Goal: Communication & Community: Answer question/provide support

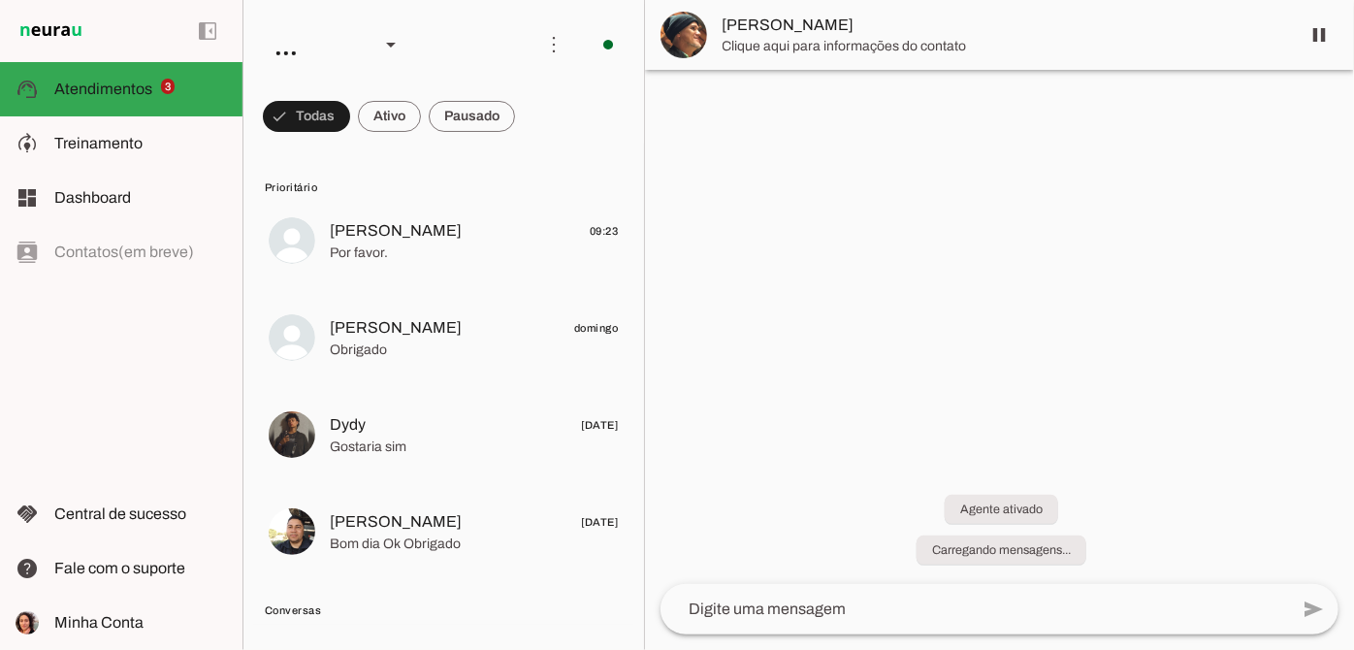
scroll to position [1311, 0]
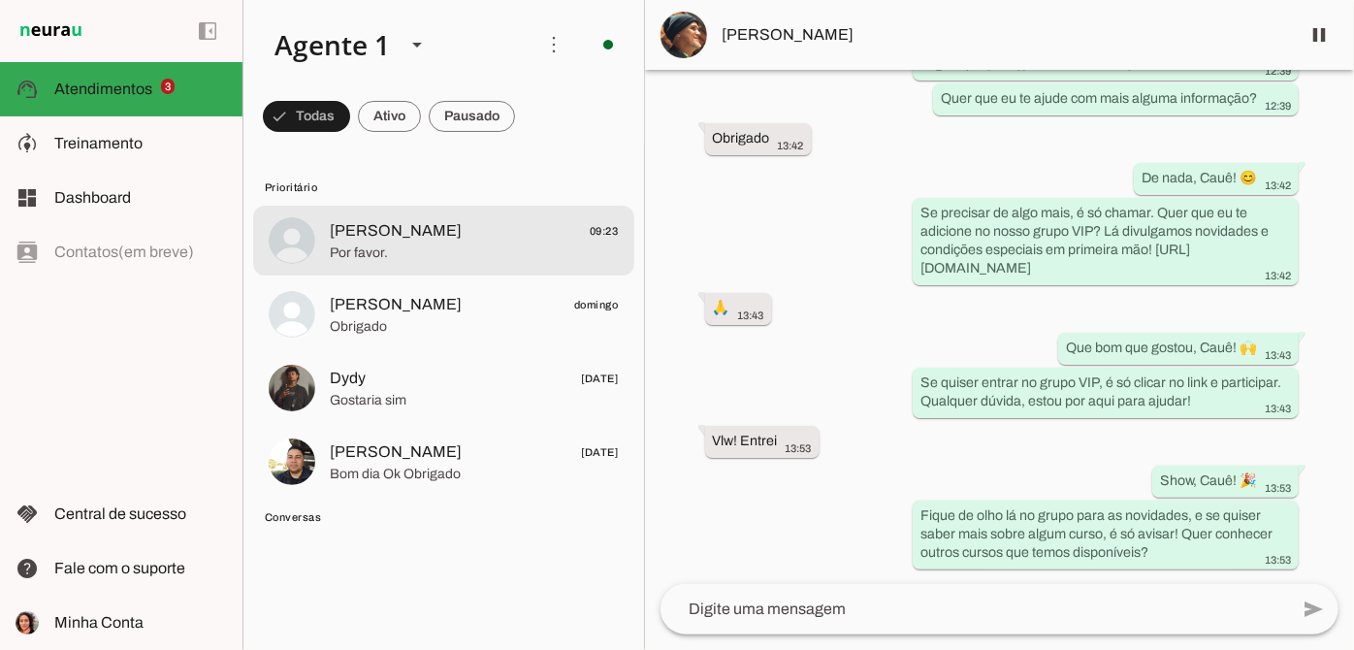
click at [492, 251] on span "Por favor." at bounding box center [474, 253] width 289 height 19
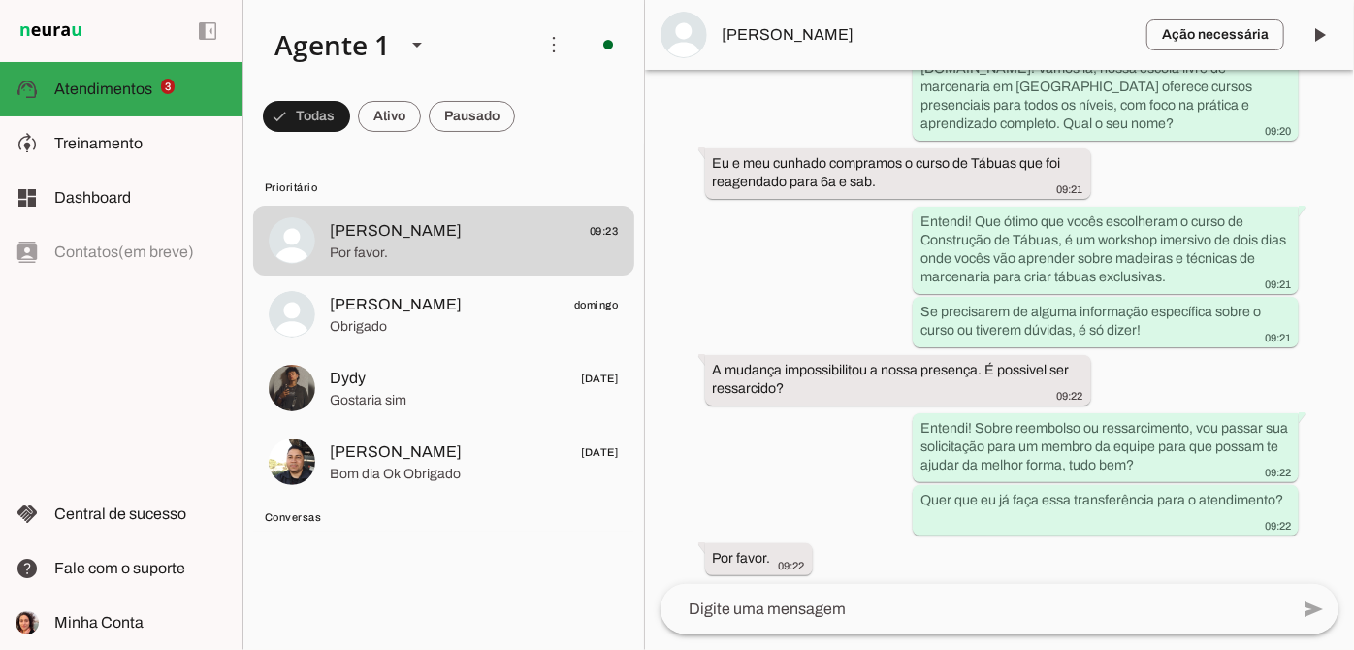
scroll to position [5534, 0]
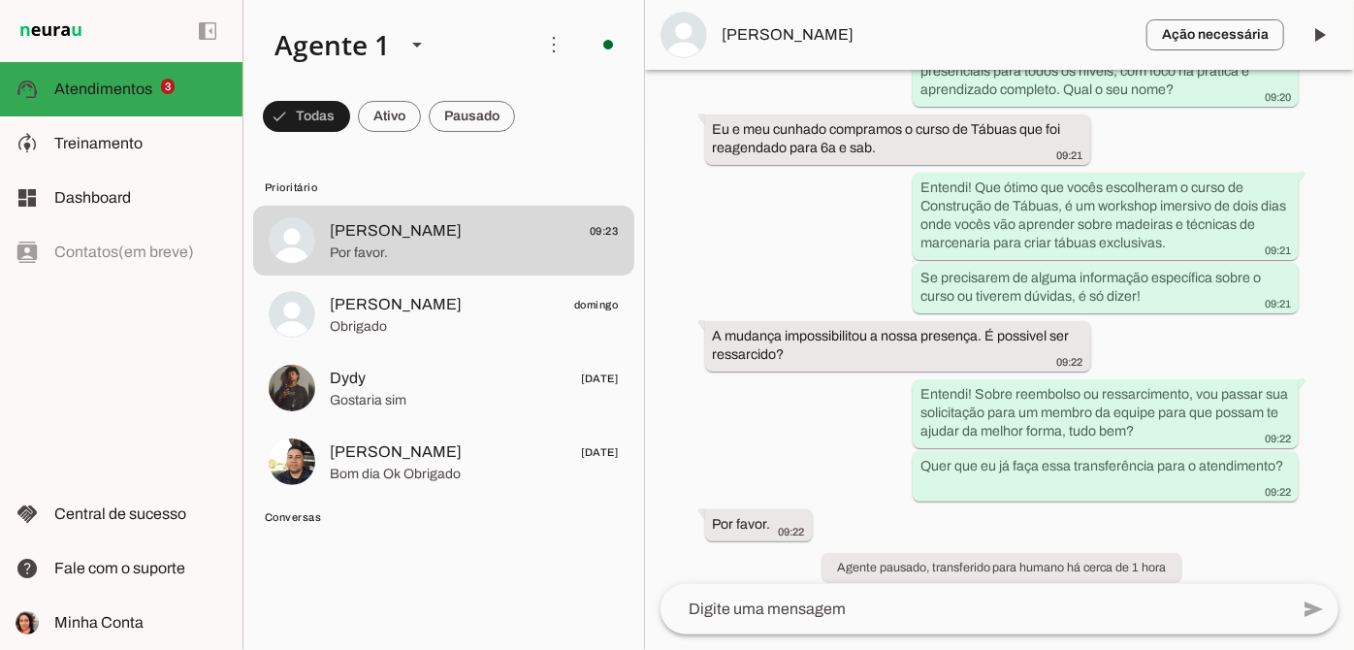
click at [967, 639] on div "add send send 🎤 Recording... description Document photo_library Photos & videos…" at bounding box center [999, 617] width 709 height 66
click at [939, 619] on textarea at bounding box center [975, 609] width 628 height 23
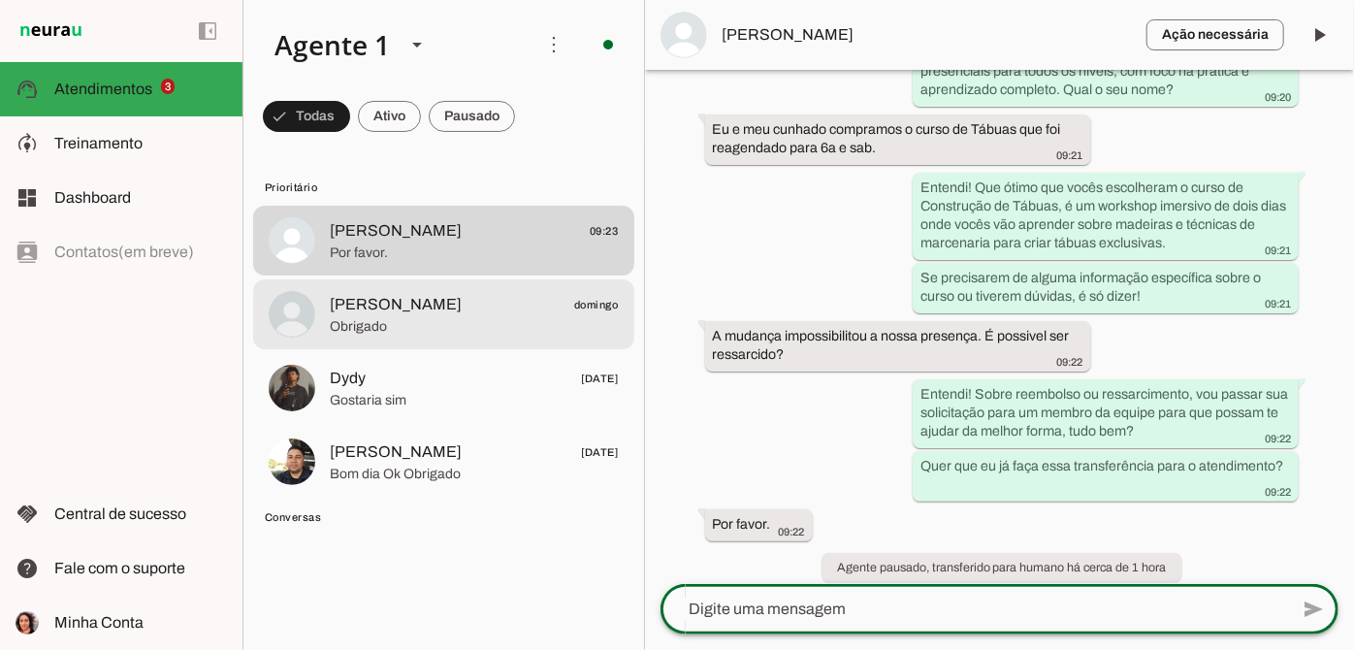
click at [442, 304] on span "[PERSON_NAME] domingo" at bounding box center [474, 305] width 289 height 24
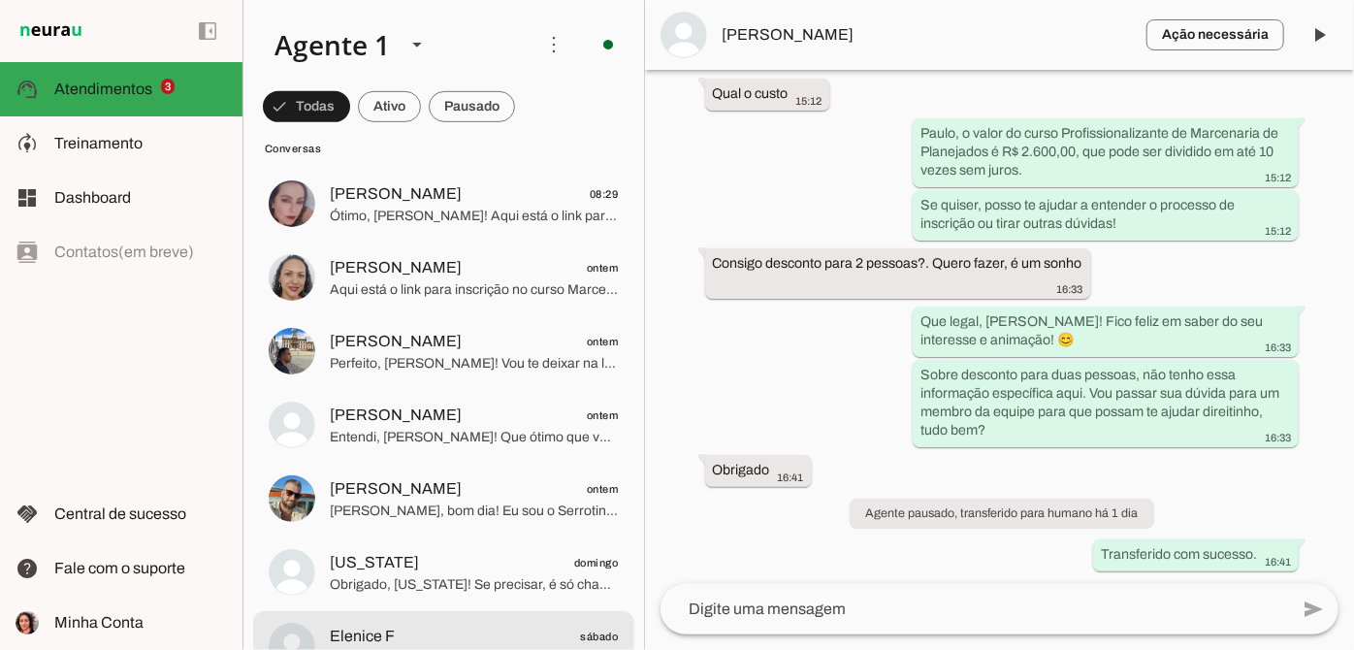
scroll to position [705, 0]
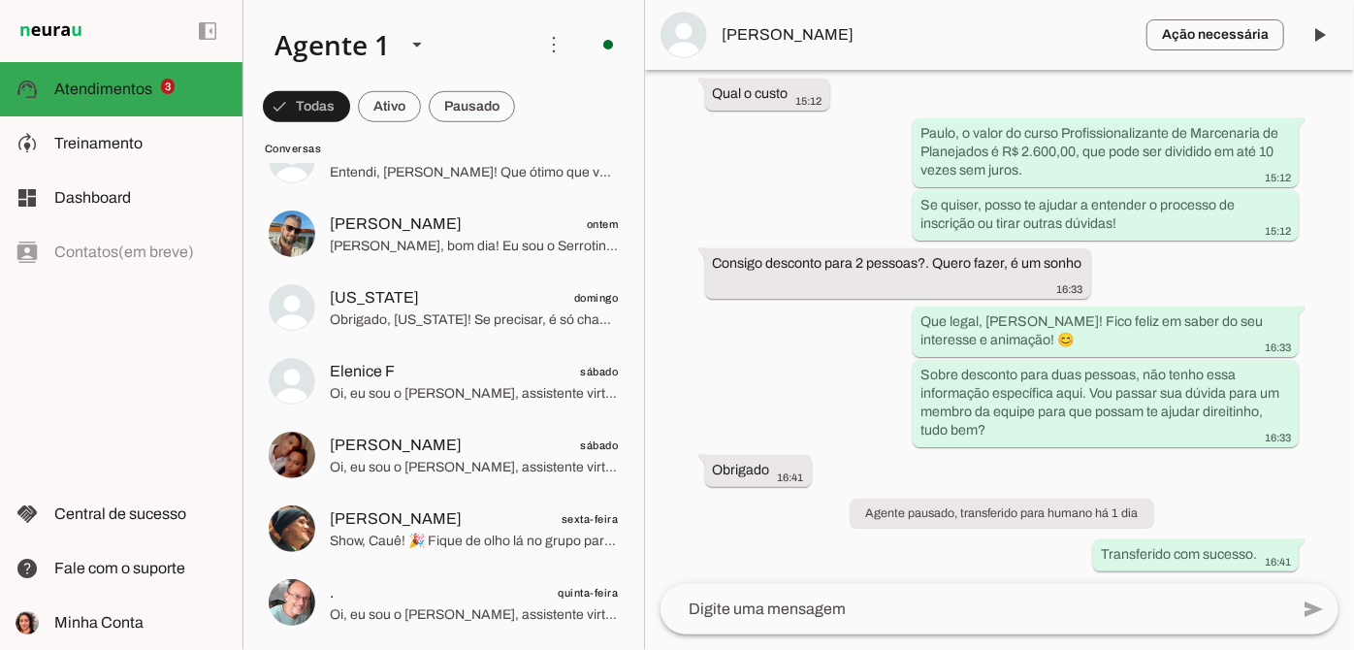
click at [739, 605] on textarea at bounding box center [975, 609] width 628 height 23
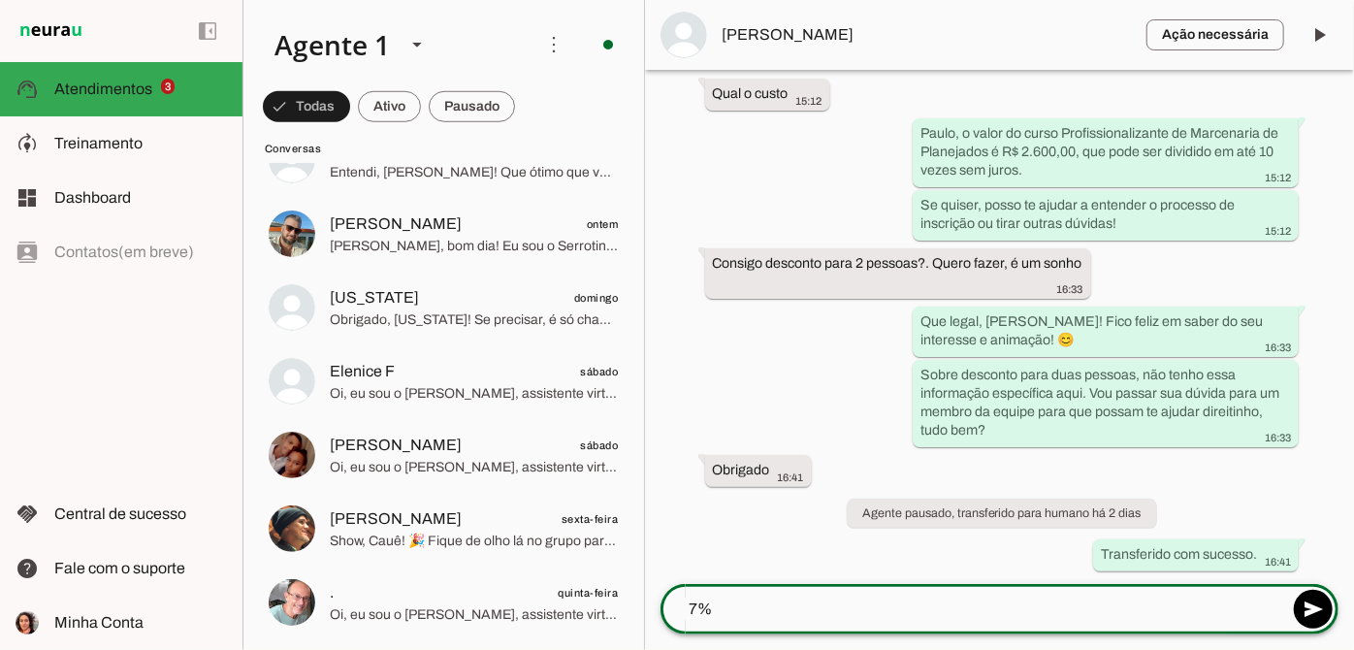
type textarea "7%"
type md-outlined-text-field "7%"
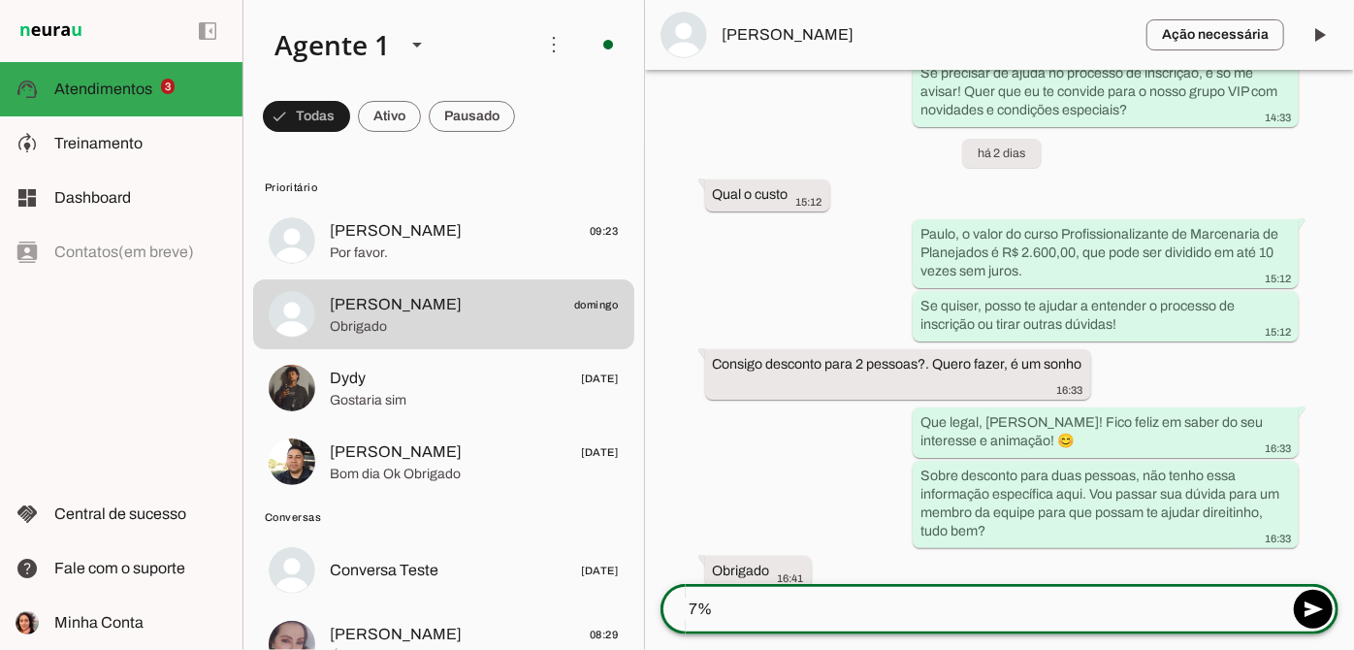
scroll to position [1011, 0]
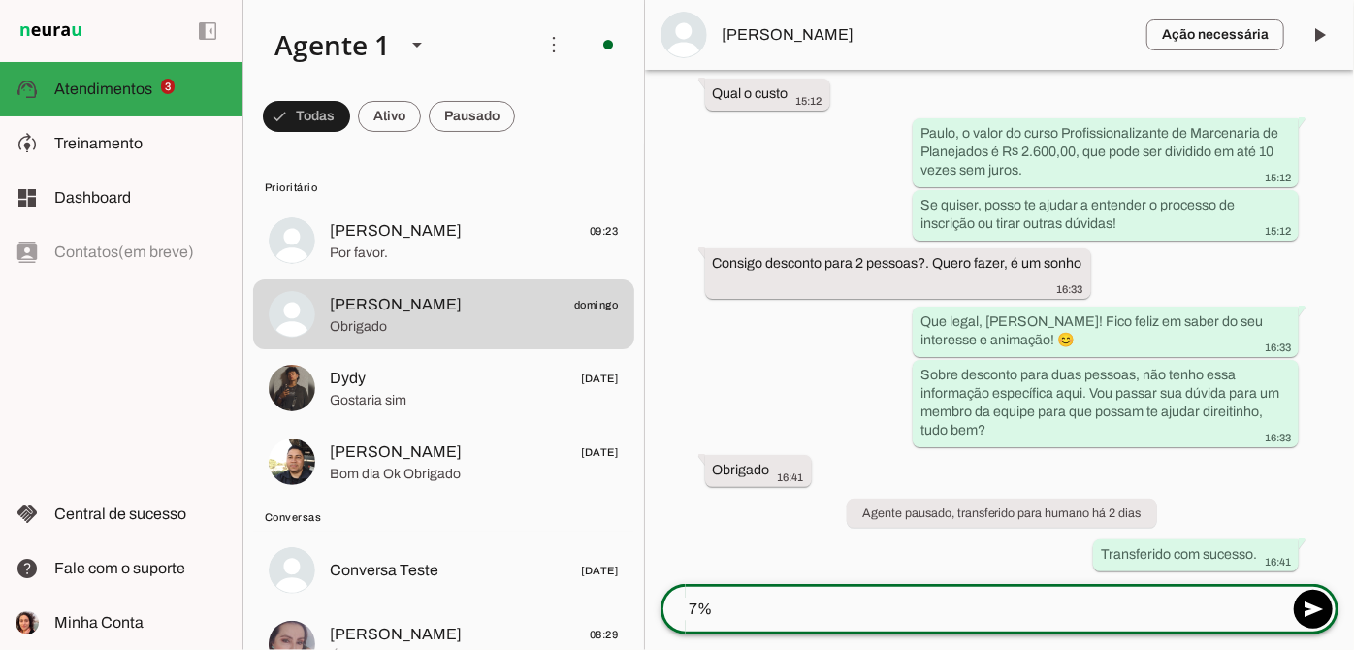
click at [687, 608] on textarea "7%" at bounding box center [975, 609] width 628 height 23
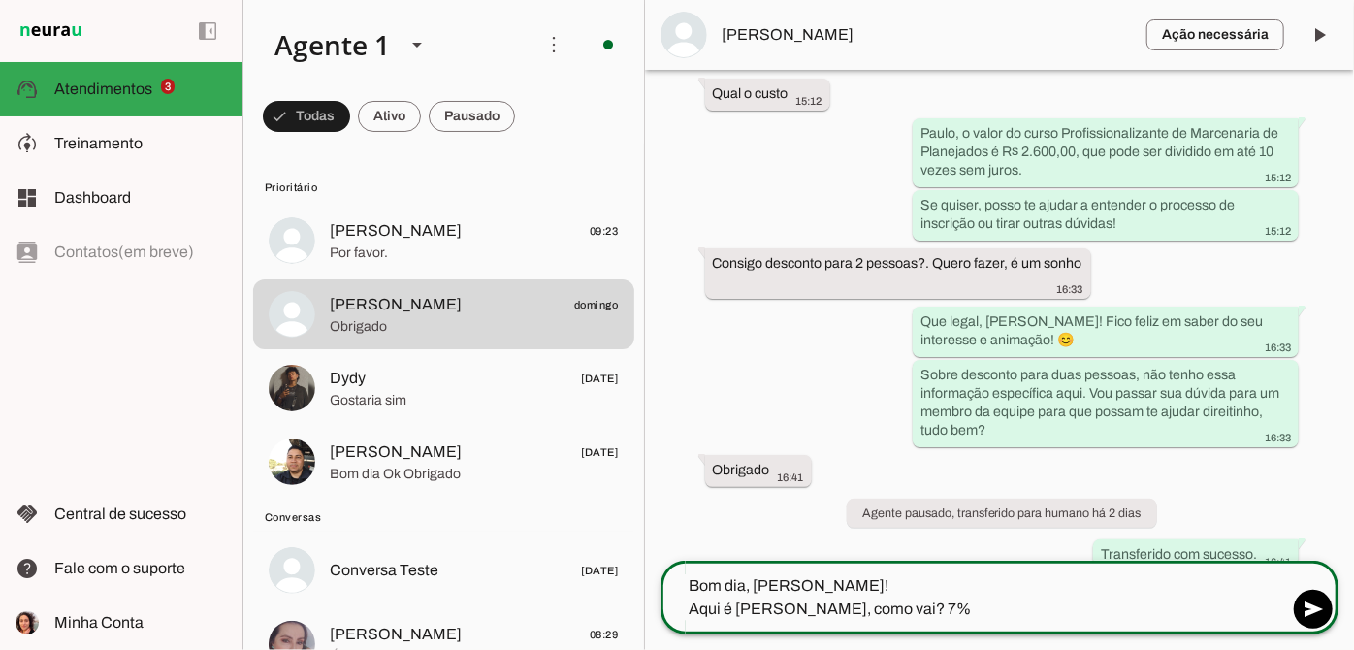
type textarea "Bom dia, [PERSON_NAME]! Aqui é [PERSON_NAME], como vai? 7%"
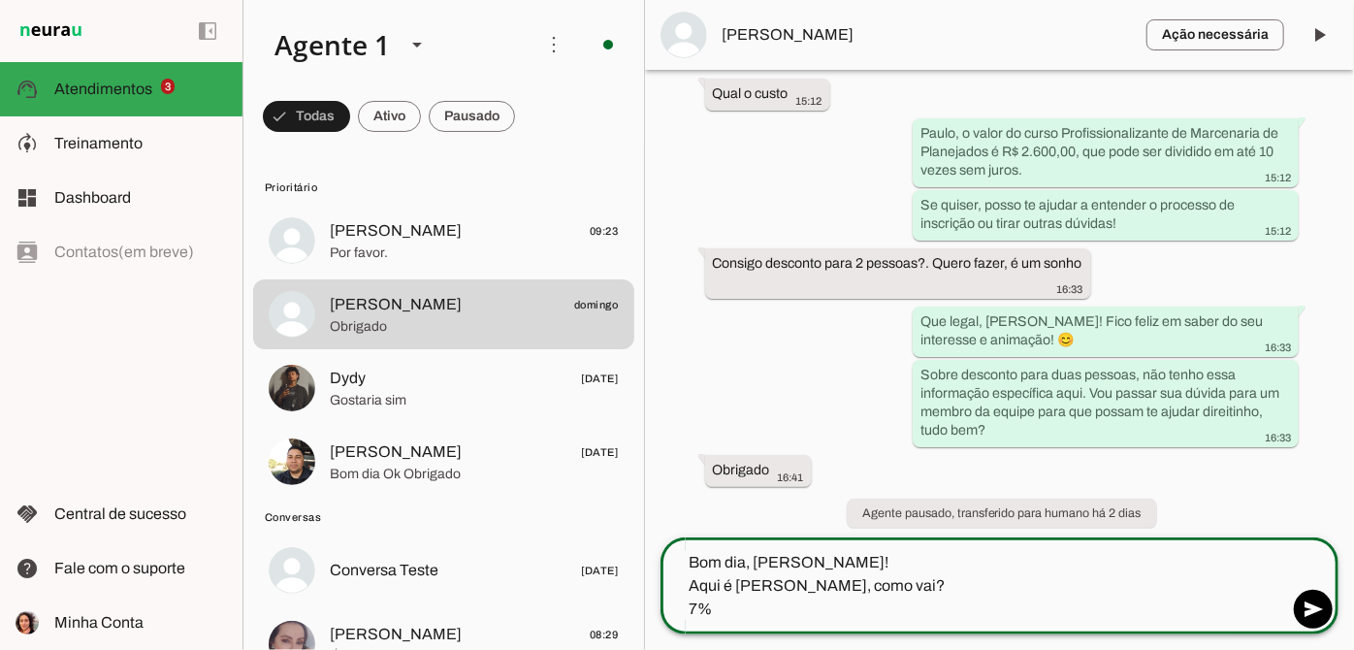
drag, startPoint x: 689, startPoint y: 562, endPoint x: 763, endPoint y: 615, distance: 91.0
click at [763, 615] on textarea "Bom dia, [PERSON_NAME]! Aqui é [PERSON_NAME], como vai? 7%" at bounding box center [975, 586] width 628 height 70
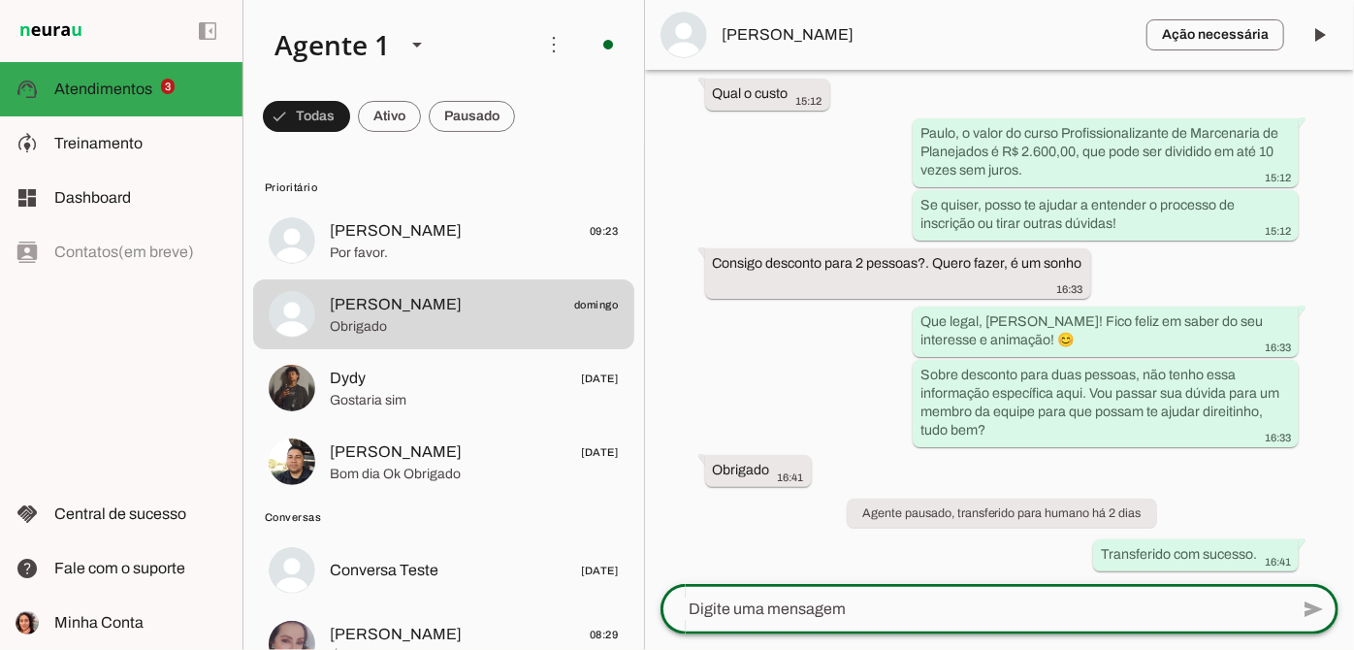
click at [843, 23] on span "[PERSON_NAME]" at bounding box center [927, 34] width 408 height 23
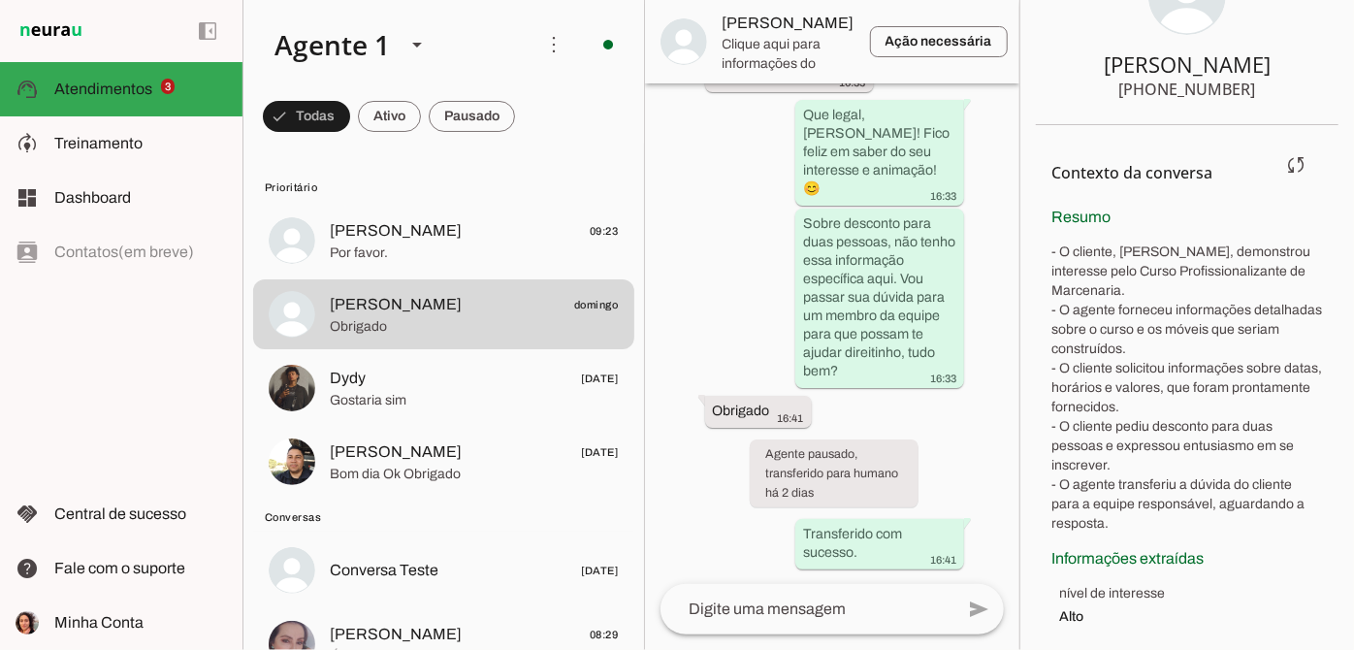
scroll to position [133, 0]
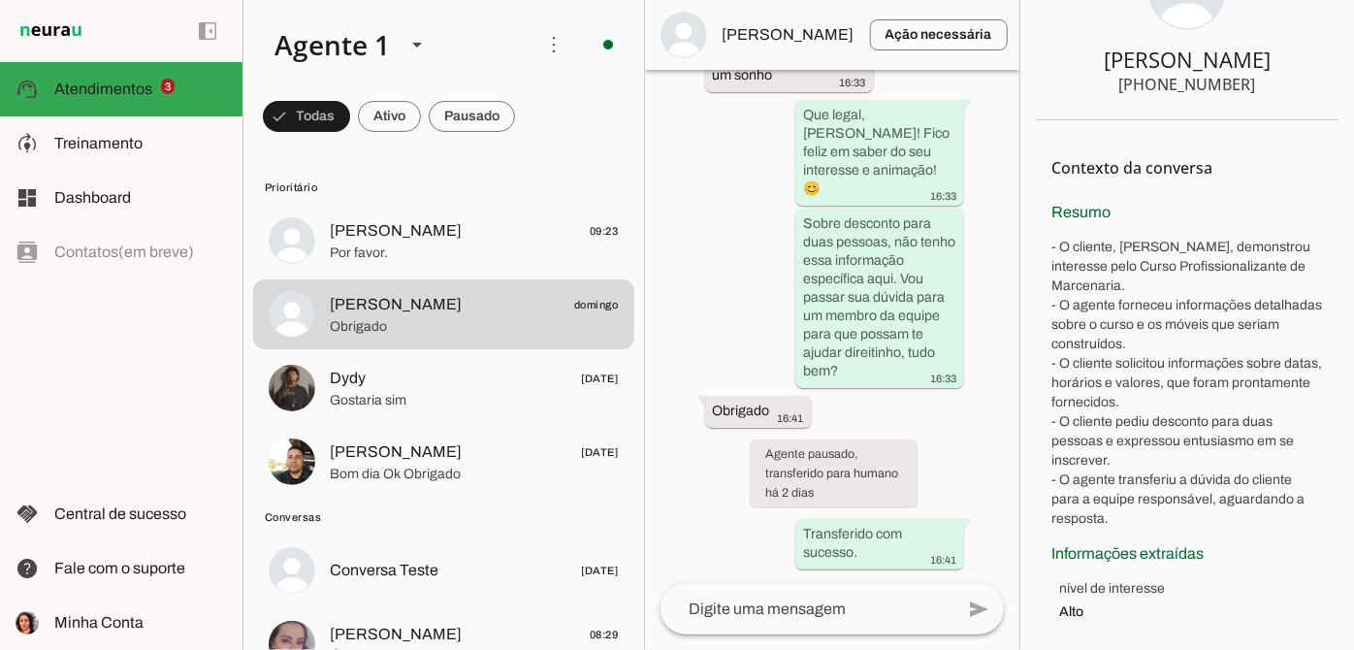
drag, startPoint x: 1121, startPoint y: 81, endPoint x: 1242, endPoint y: 87, distance: 121.5
click at [1242, 87] on section "[PERSON_NAME] [PHONE_NUMBER]" at bounding box center [1187, 24] width 303 height 191
click at [1020, 29] on span at bounding box center [1043, 35] width 47 height 47
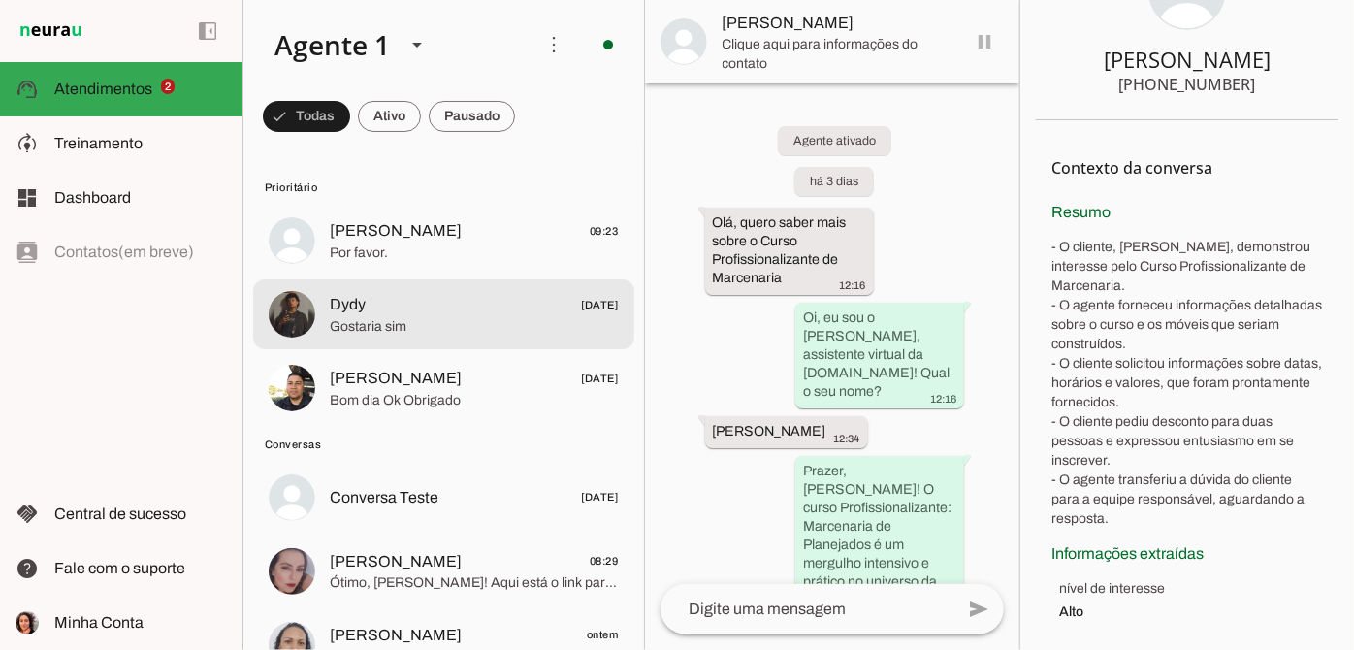
click at [465, 317] on span "Gostaria sim" at bounding box center [474, 326] width 289 height 19
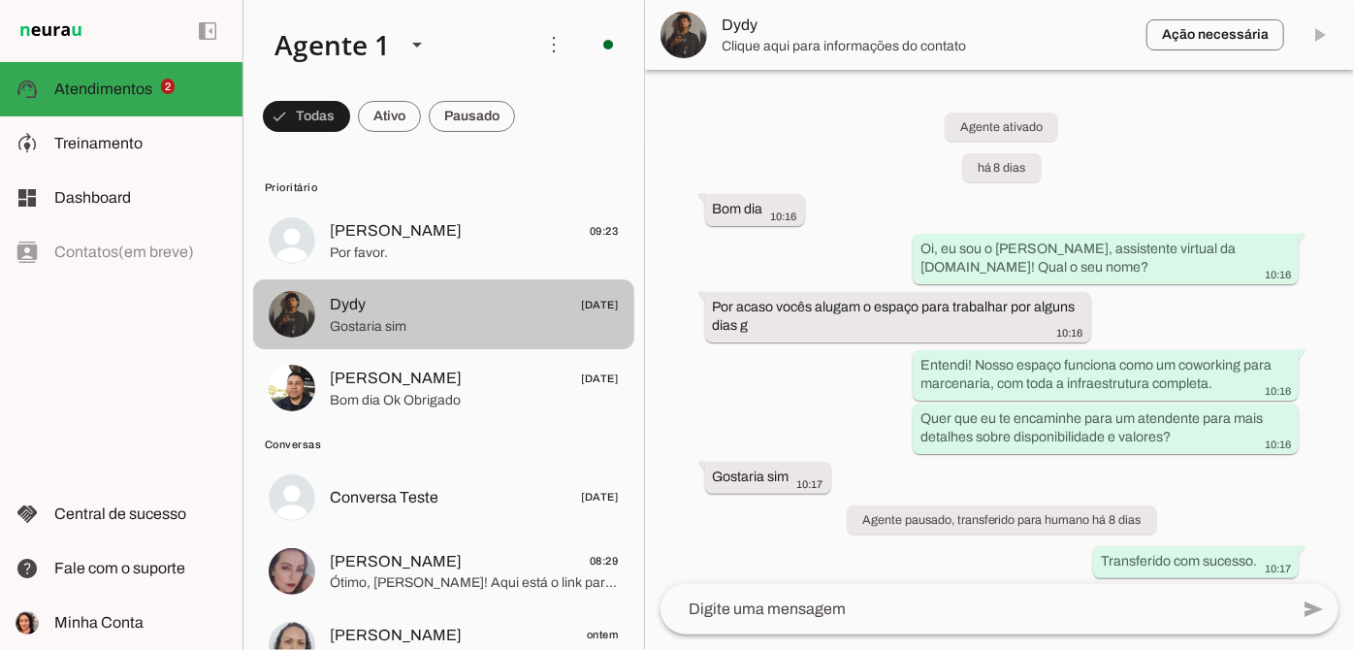
scroll to position [8, 0]
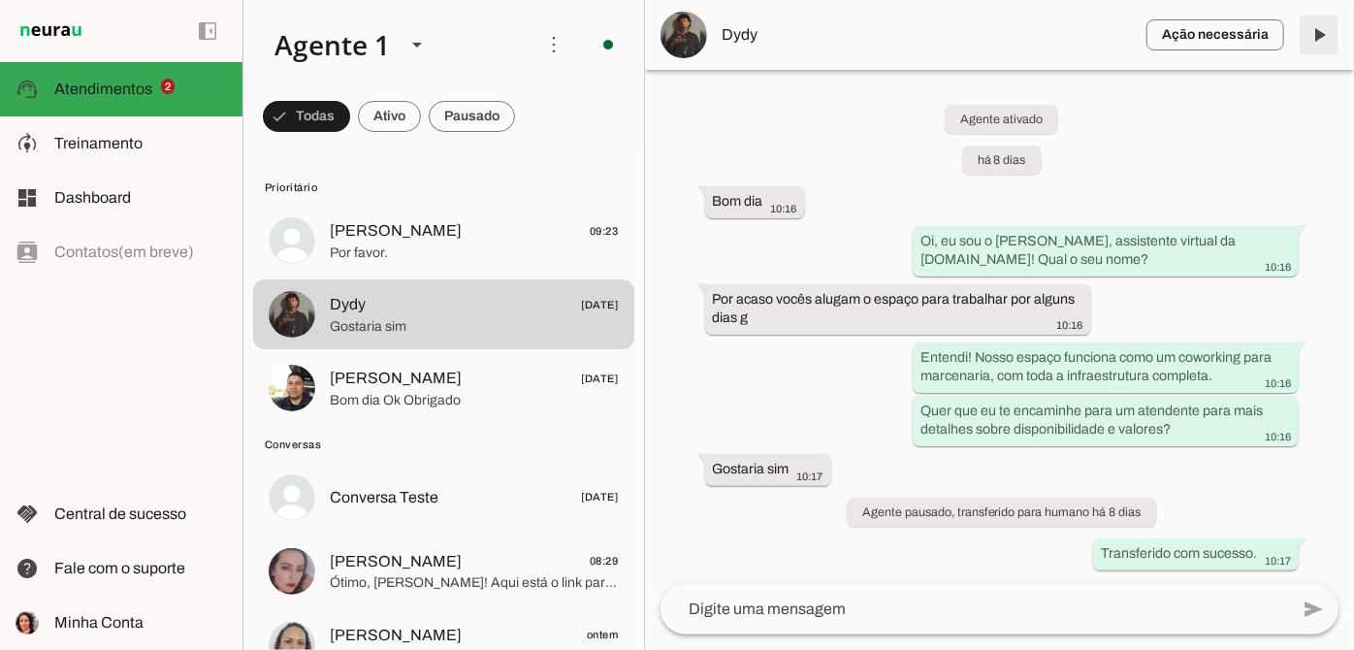
click at [1320, 27] on span at bounding box center [1319, 35] width 47 height 47
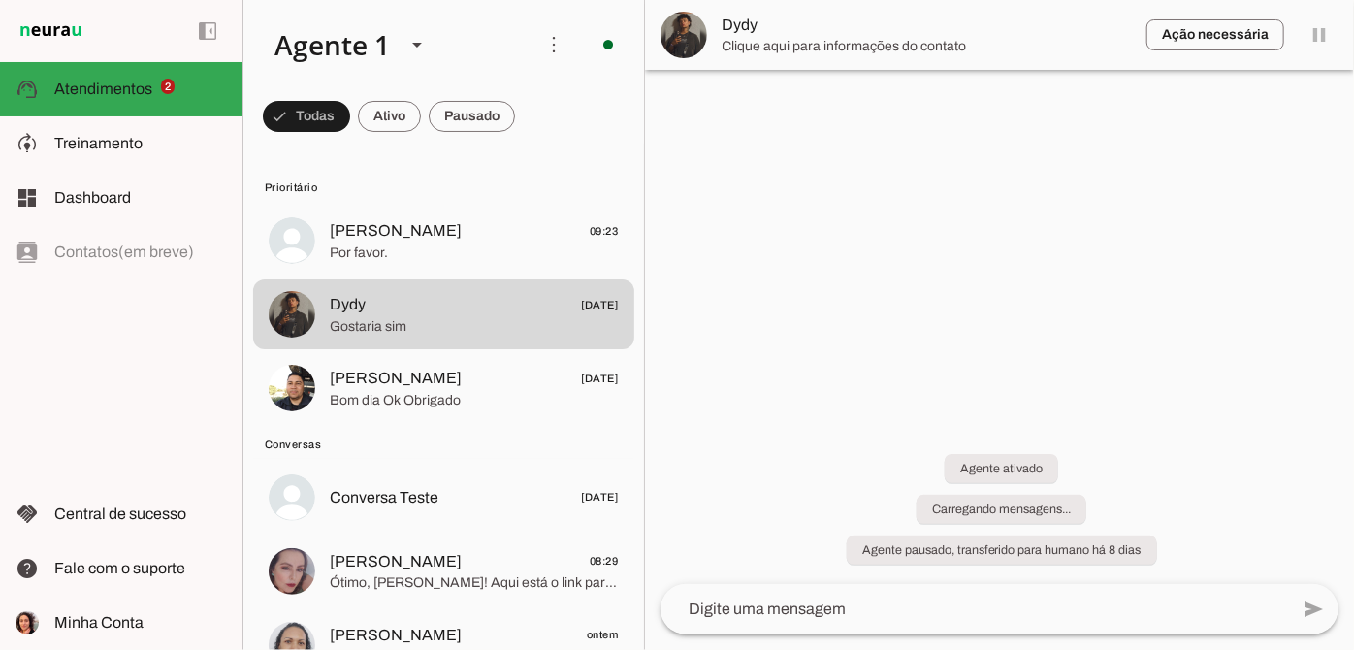
scroll to position [0, 0]
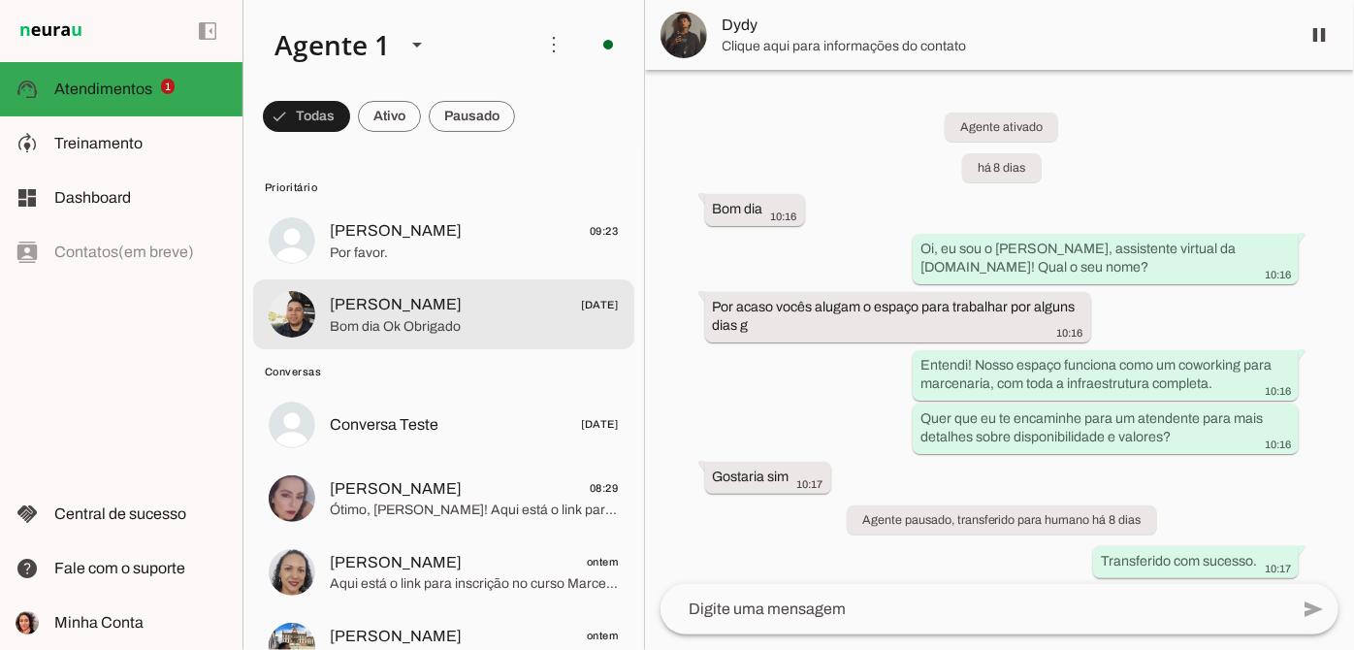
click at [473, 317] on span "Bom dia Ok Obrigado" at bounding box center [474, 326] width 289 height 19
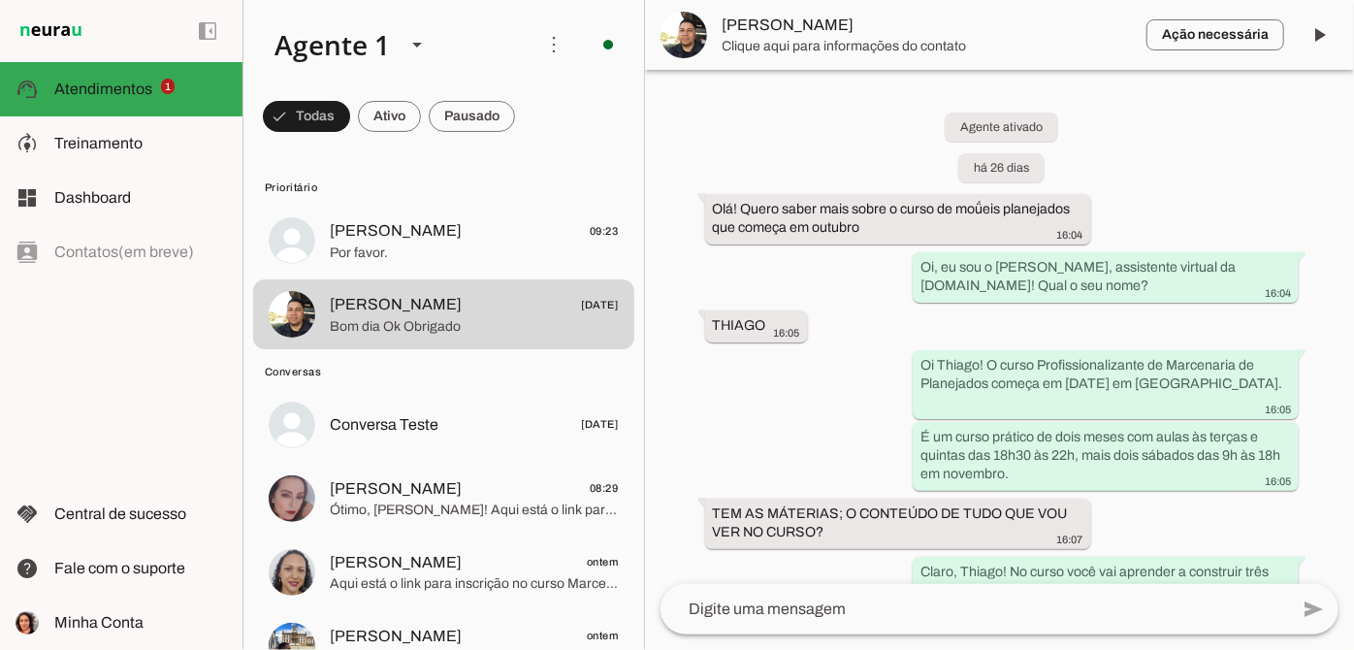
scroll to position [1627, 0]
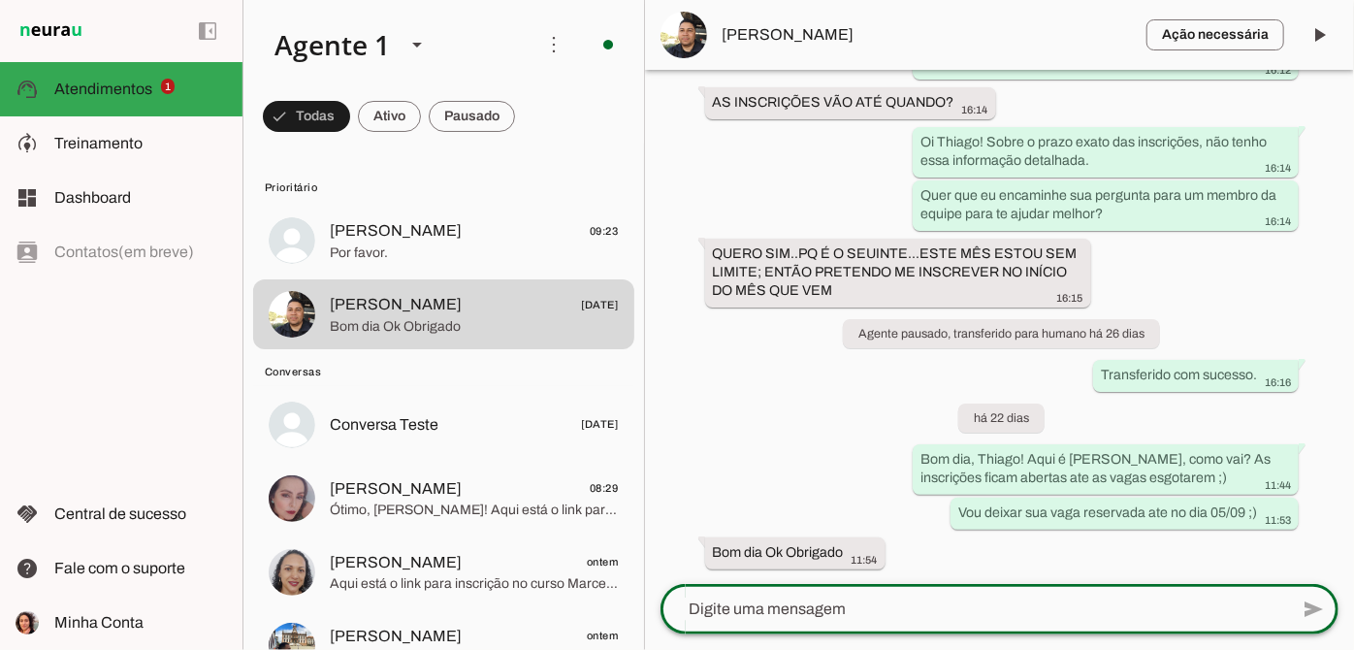
click at [830, 606] on textarea at bounding box center [975, 609] width 628 height 23
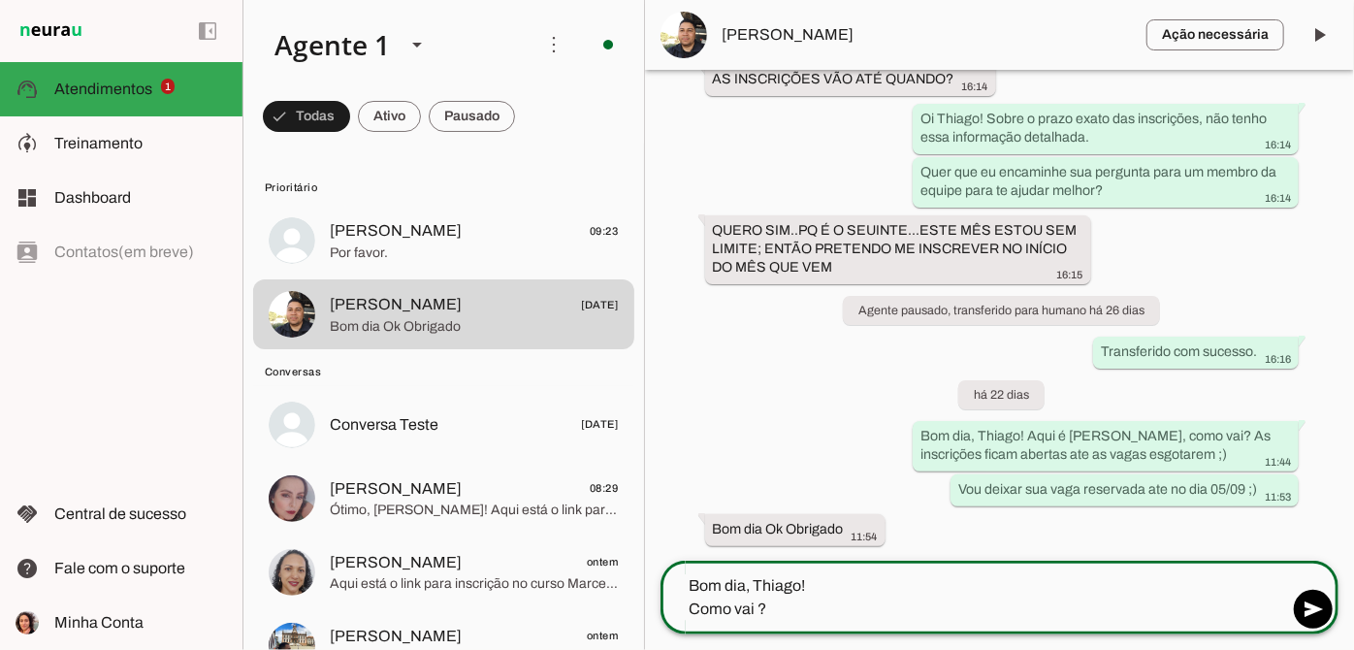
type textarea "Bom dia, Thiago! Como vai ?"
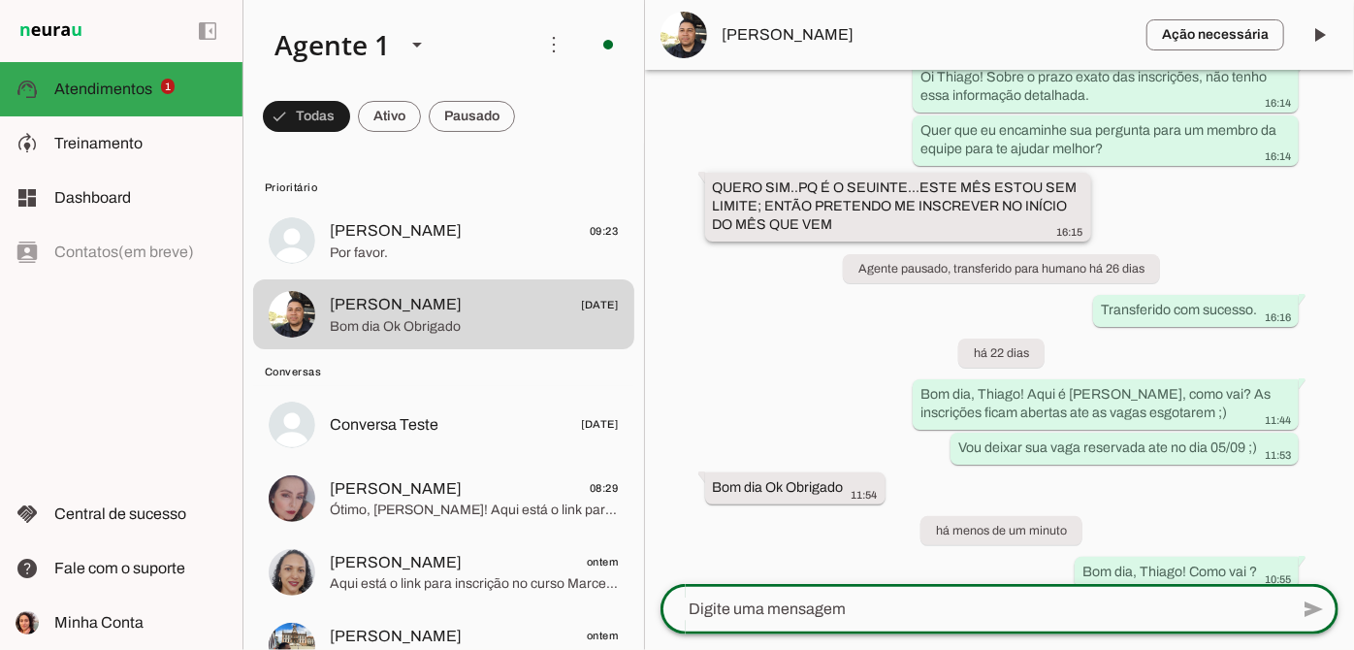
scroll to position [1712, 0]
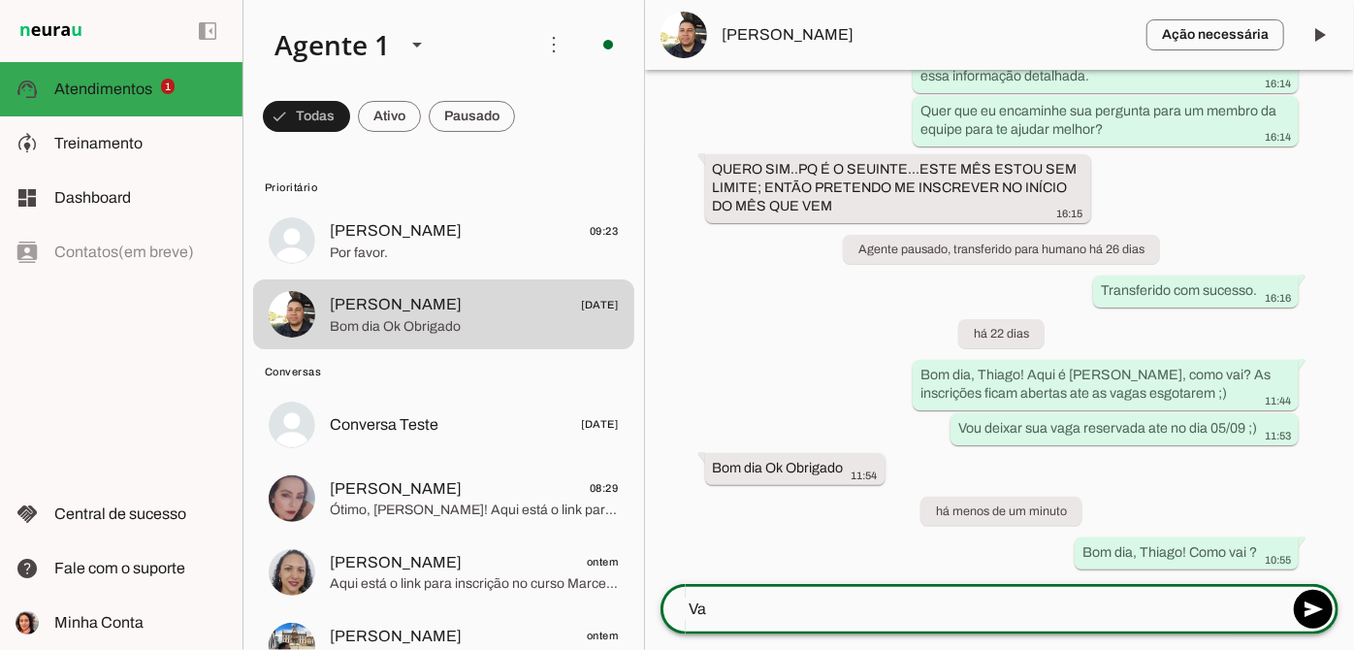
type textarea "V"
type textarea "Ainda com interesse no curso de planejados ?"
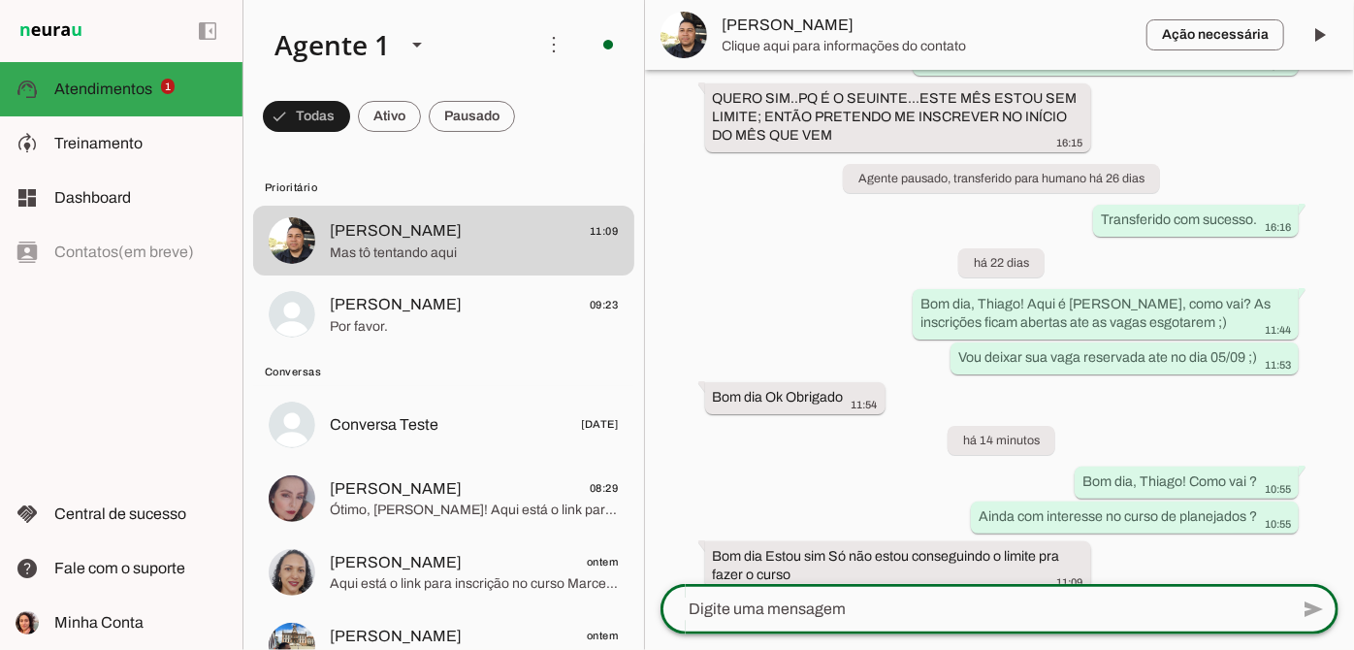
scroll to position [0, 0]
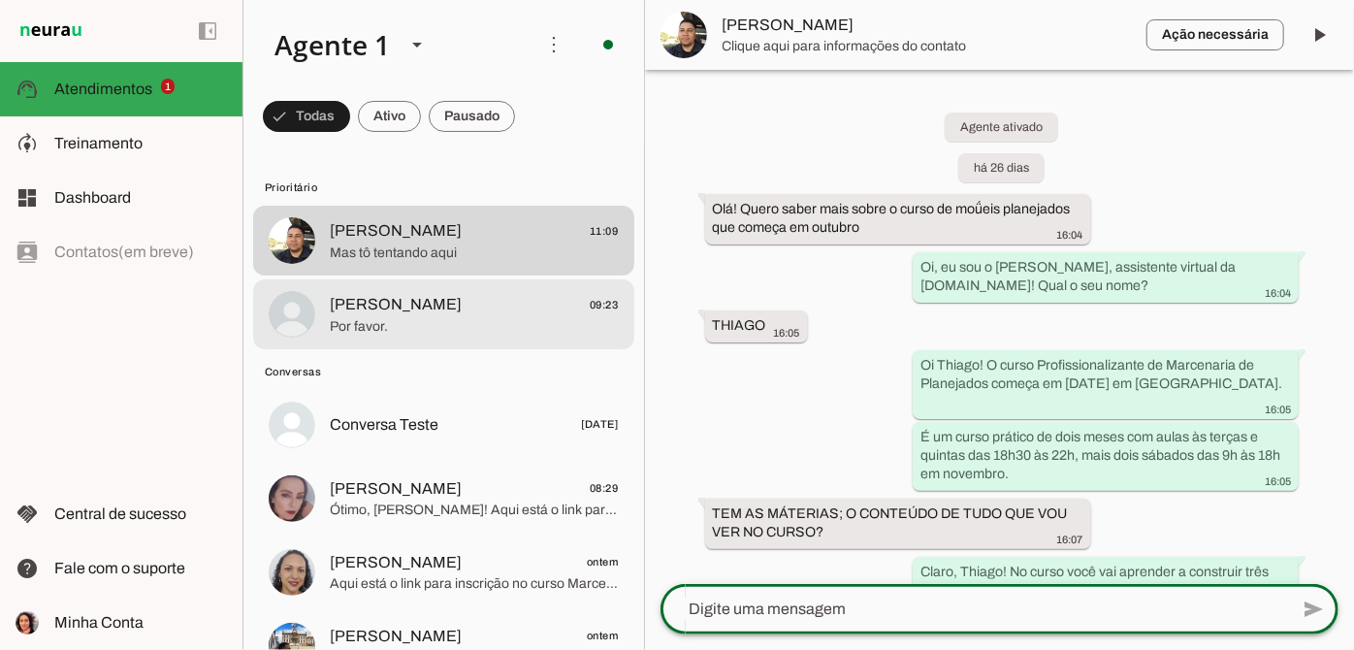
click at [478, 347] on md-item "[PERSON_NAME] 09:23 Por favor." at bounding box center [443, 314] width 381 height 70
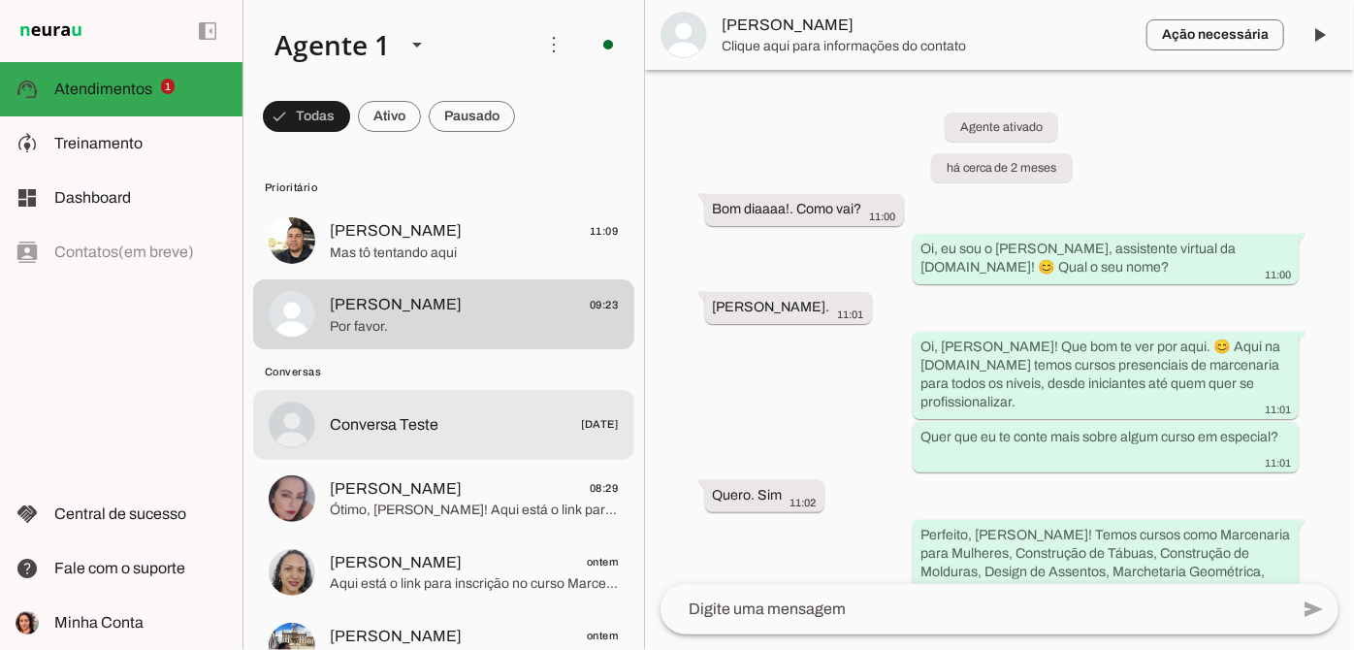
scroll to position [5534, 0]
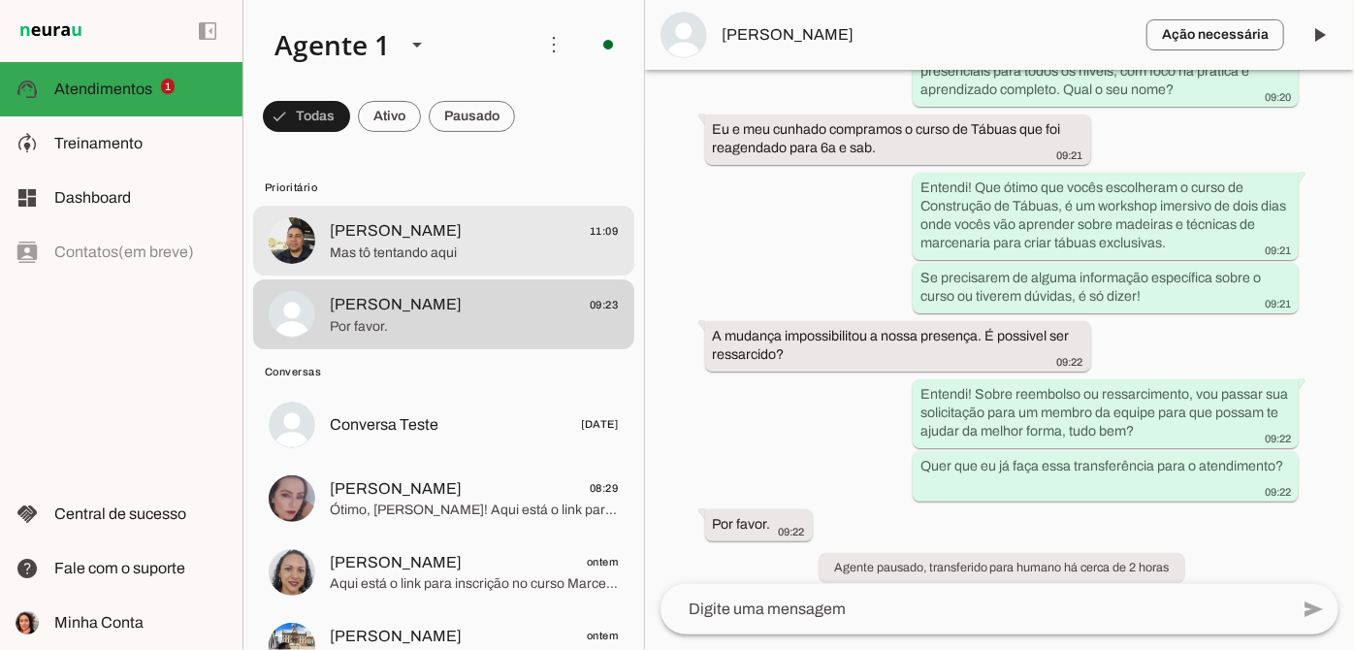
click at [487, 245] on span "Mas tô tentando aqui" at bounding box center [474, 253] width 289 height 19
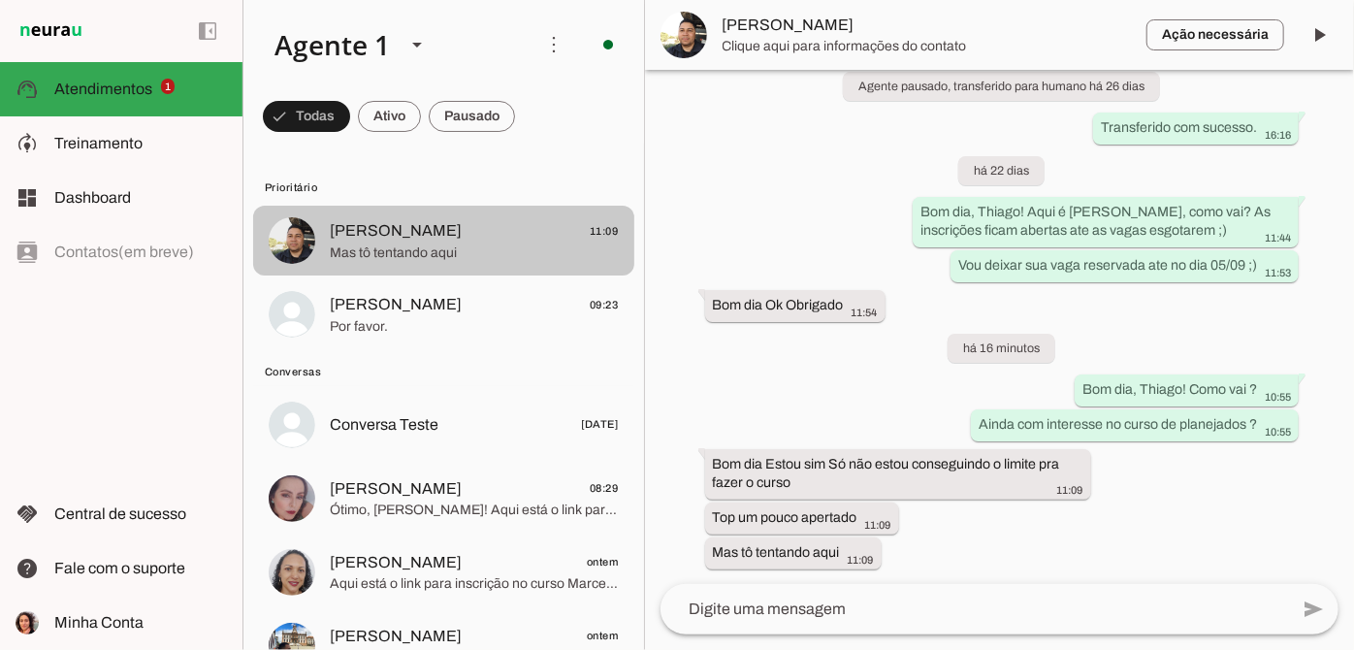
scroll to position [1875, 0]
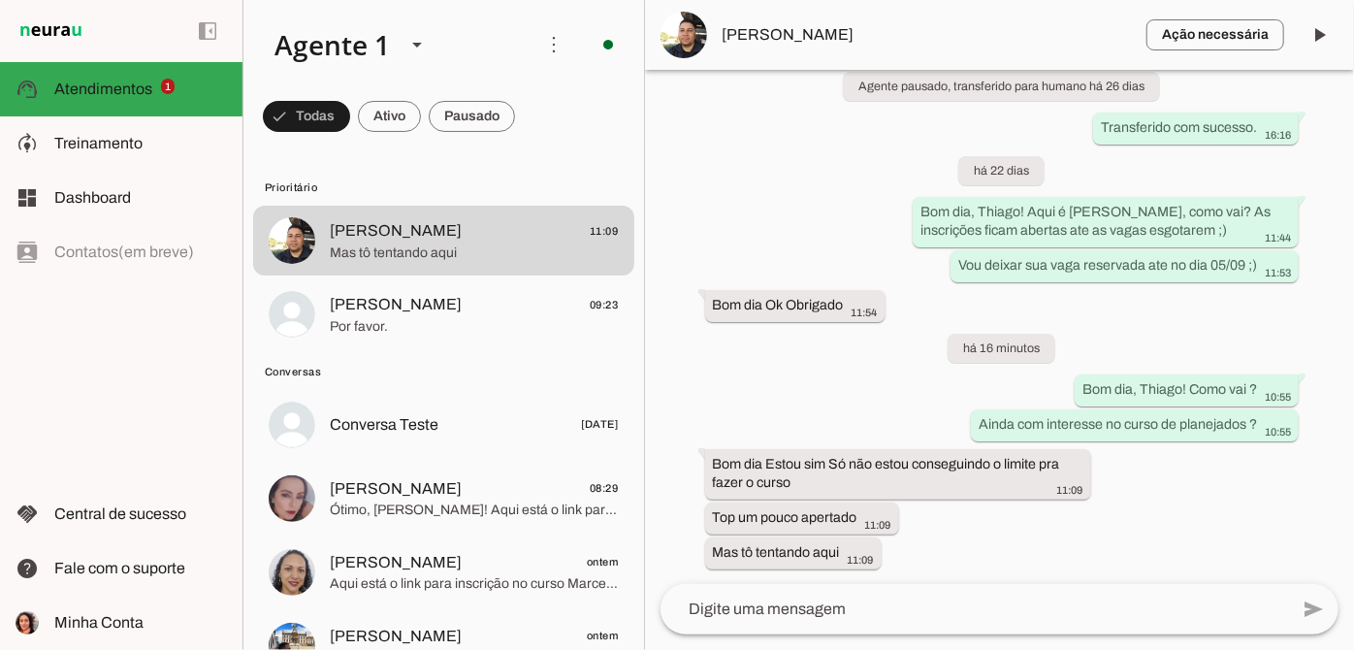
click at [782, 607] on textarea at bounding box center [975, 609] width 628 height 23
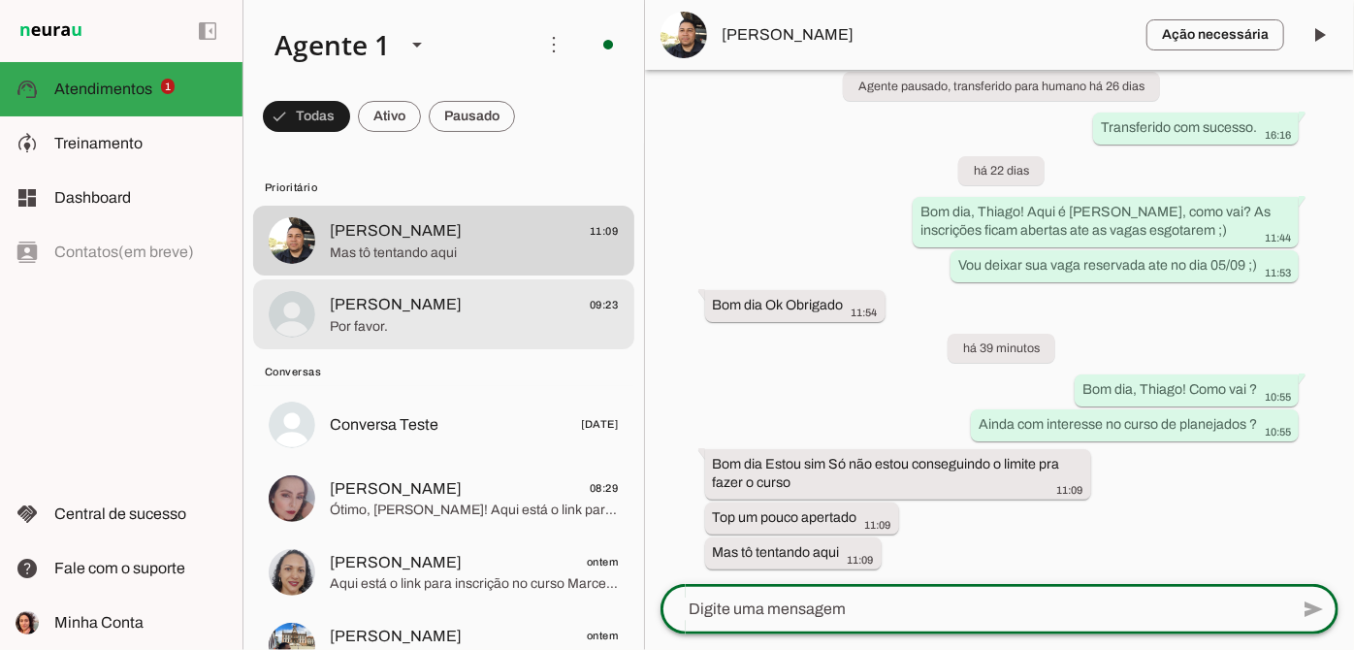
click at [463, 302] on span "[PERSON_NAME] 09:23" at bounding box center [474, 305] width 289 height 24
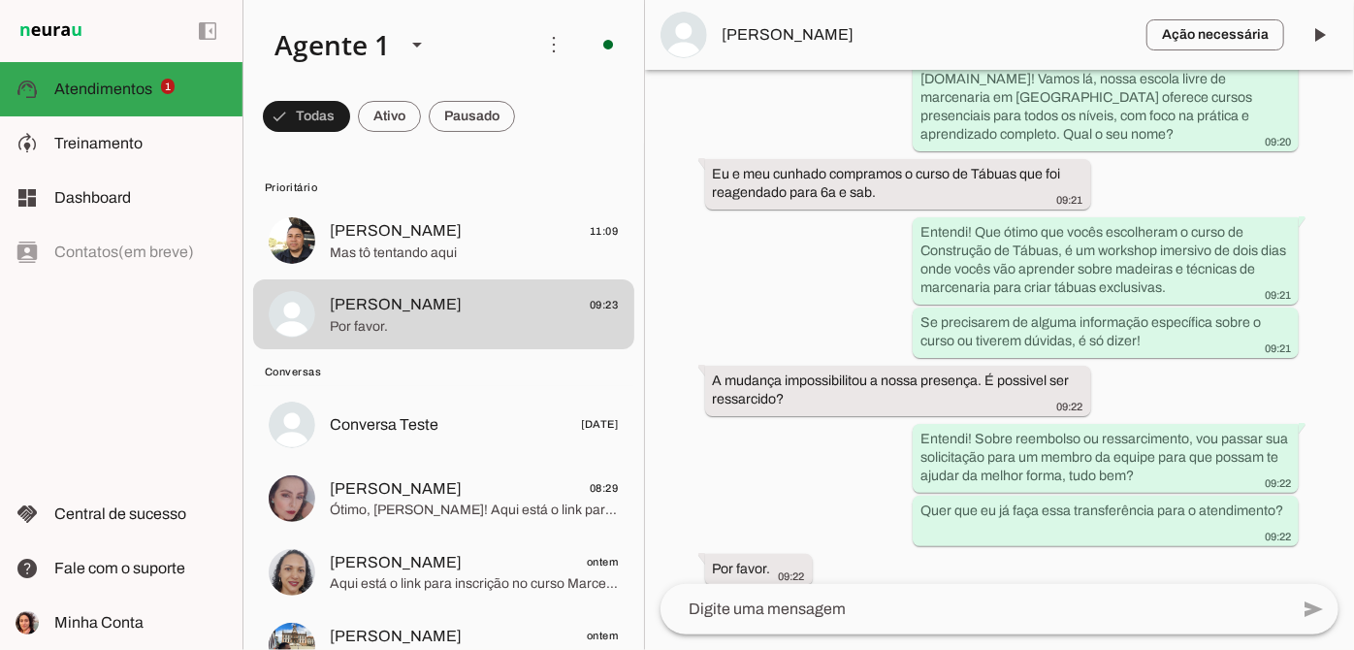
scroll to position [5534, 0]
